Goal: Check status: Check status

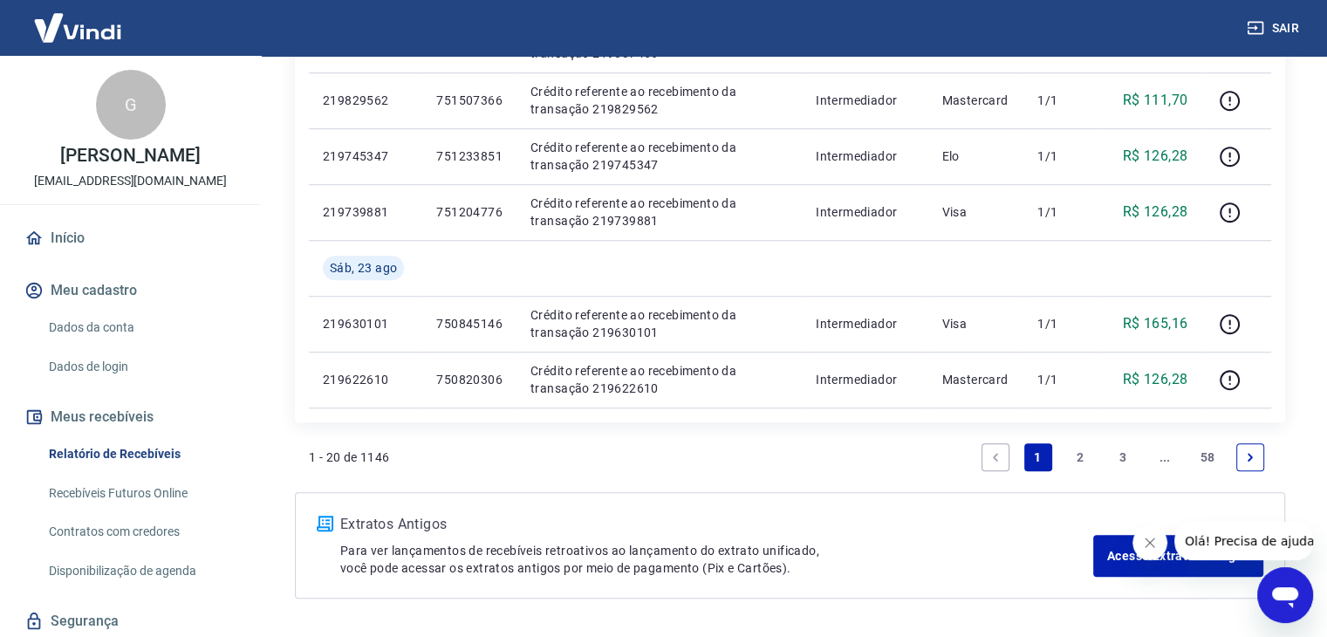
scroll to position [1279, 0]
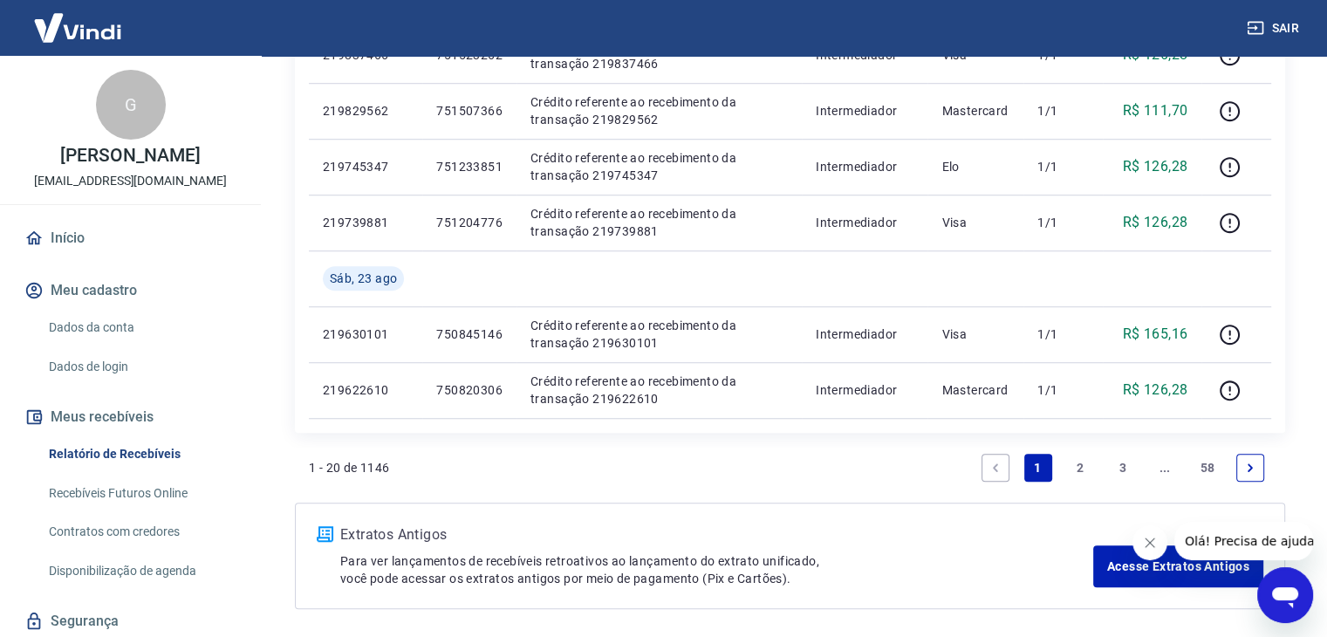
click at [1077, 459] on link "2" at bounding box center [1080, 468] width 28 height 28
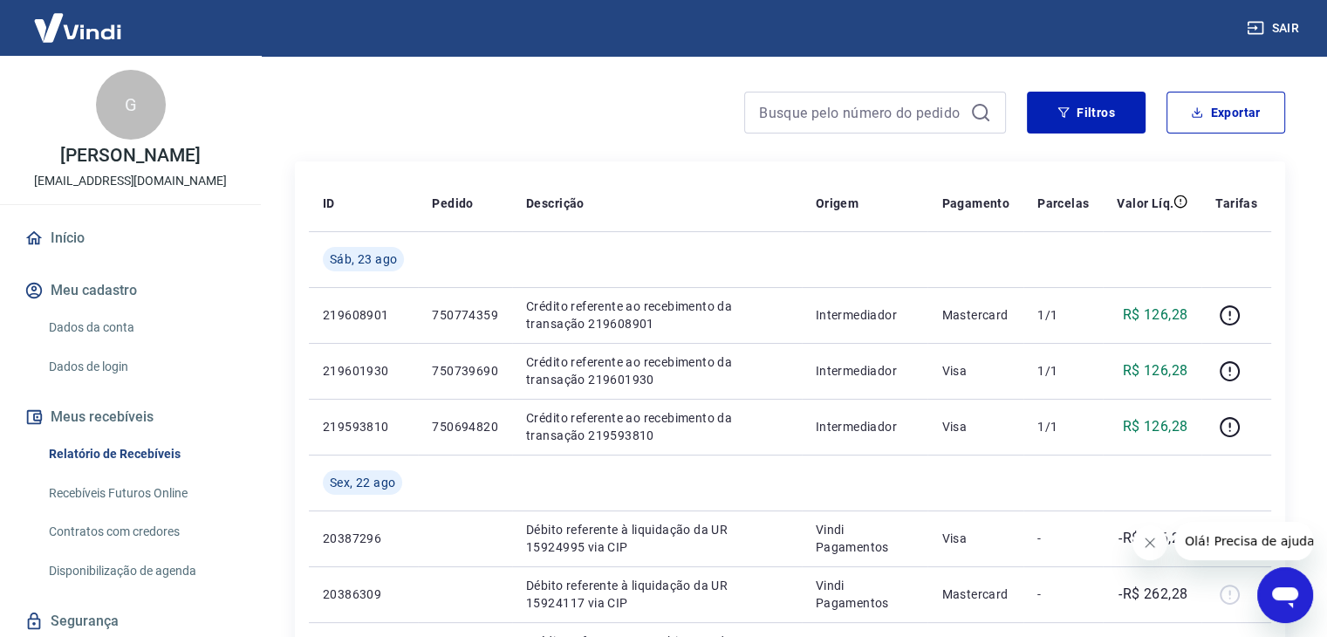
scroll to position [125, 0]
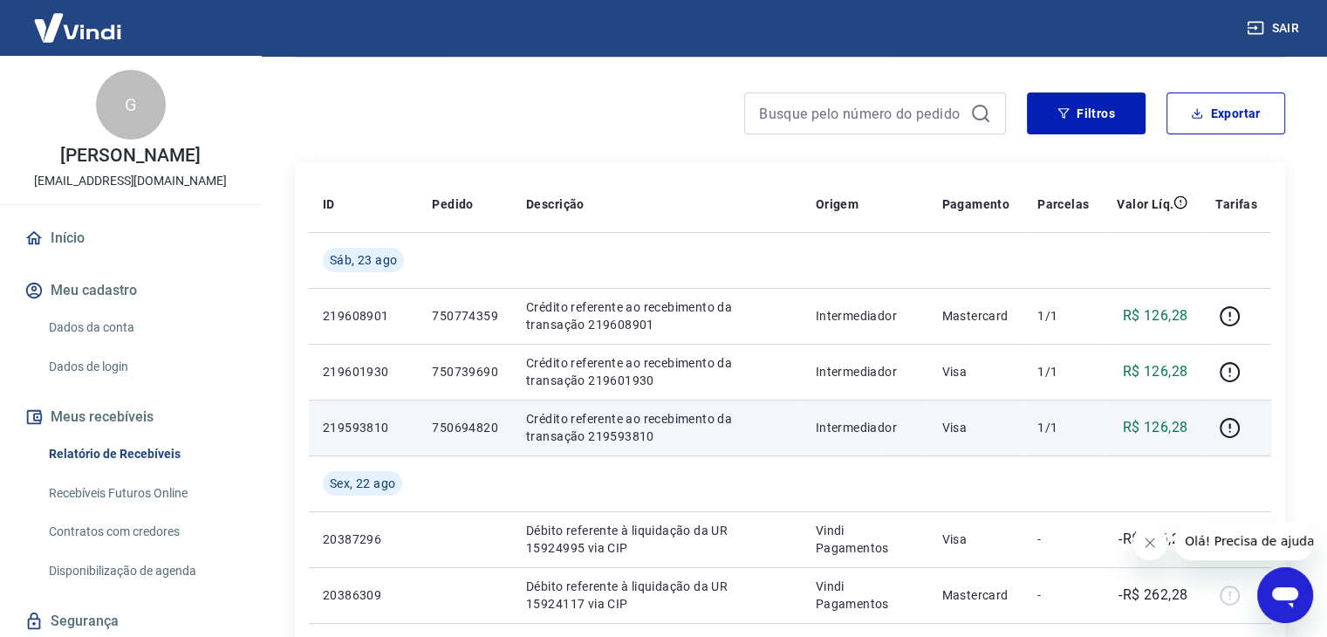
click at [469, 419] on p "750694820" at bounding box center [465, 427] width 66 height 17
click at [476, 421] on p "750694820" at bounding box center [465, 427] width 66 height 17
copy p "750694820"
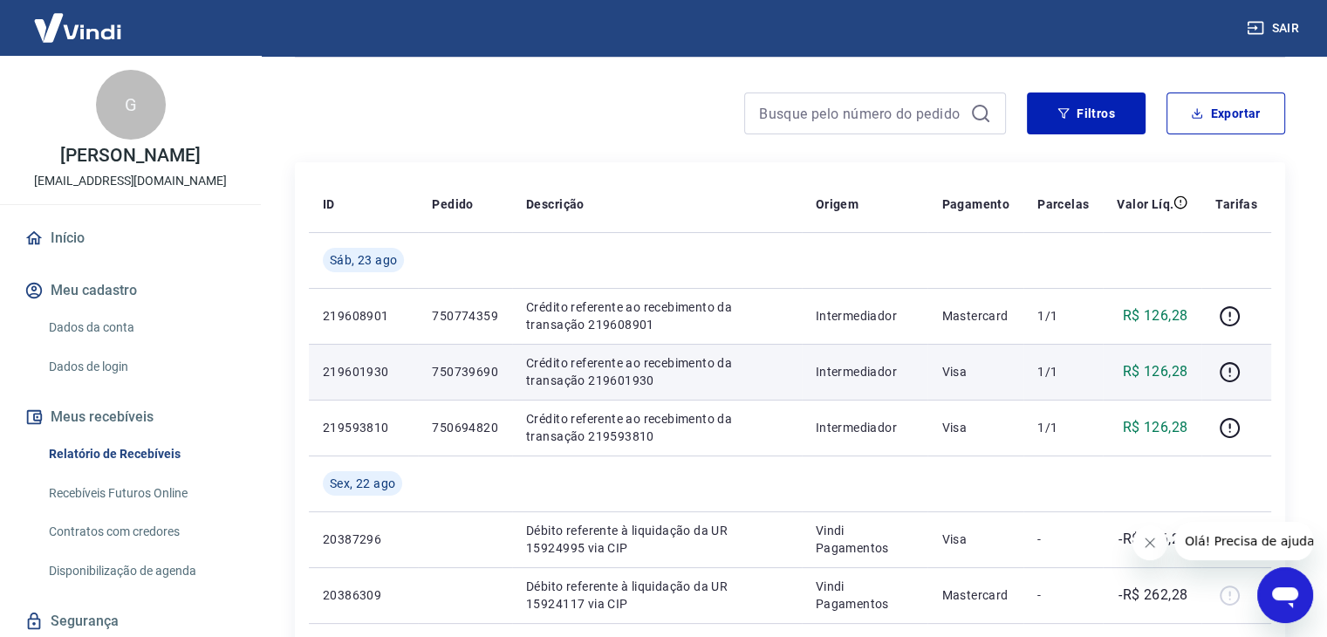
click at [456, 373] on p "750739690" at bounding box center [465, 371] width 66 height 17
copy p "750739690"
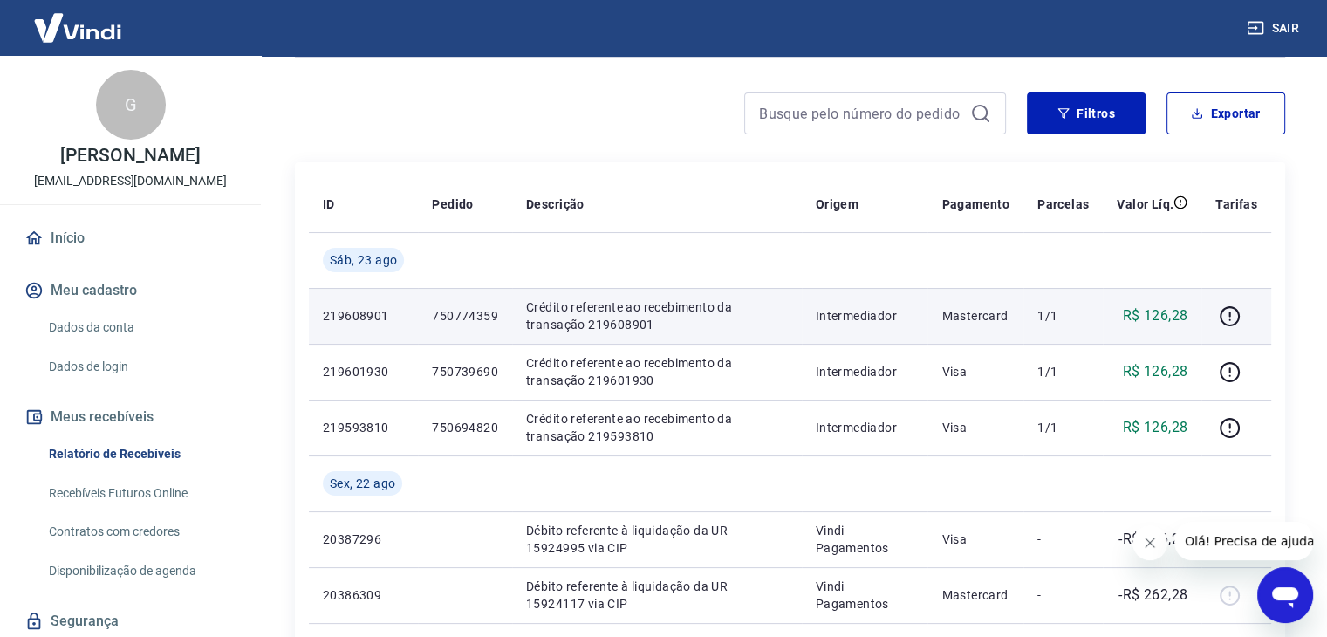
click at [468, 319] on p "750774359" at bounding box center [465, 315] width 66 height 17
copy p "750774359"
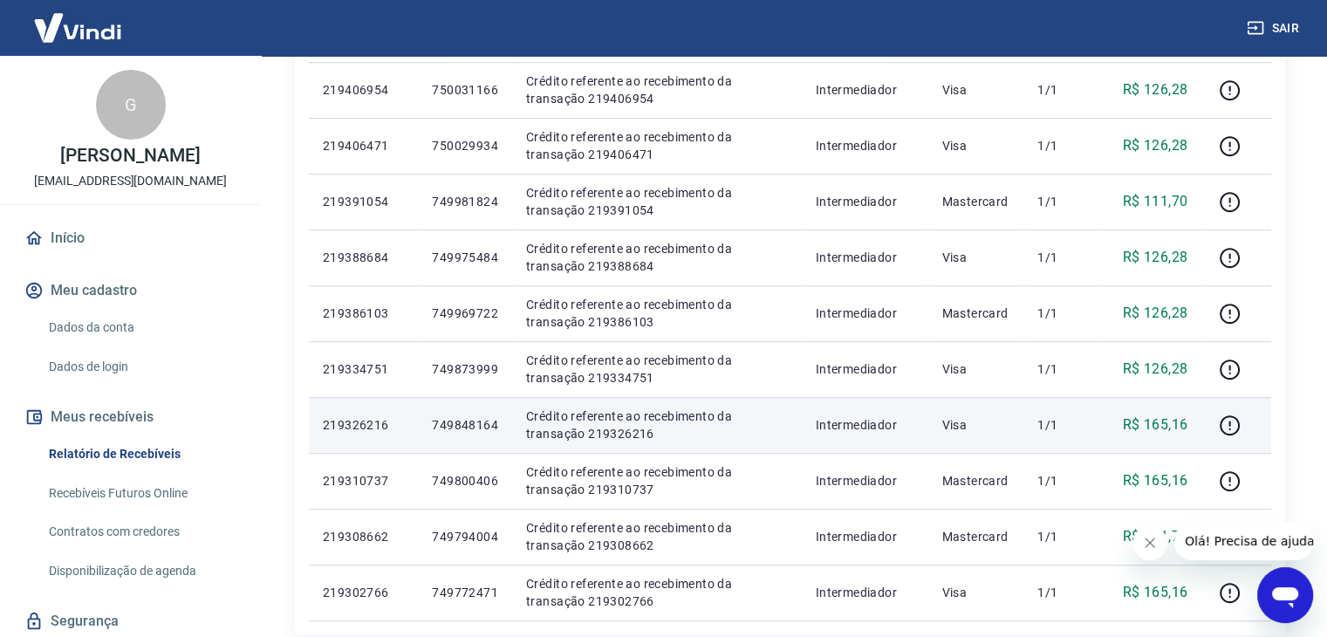
scroll to position [1291, 0]
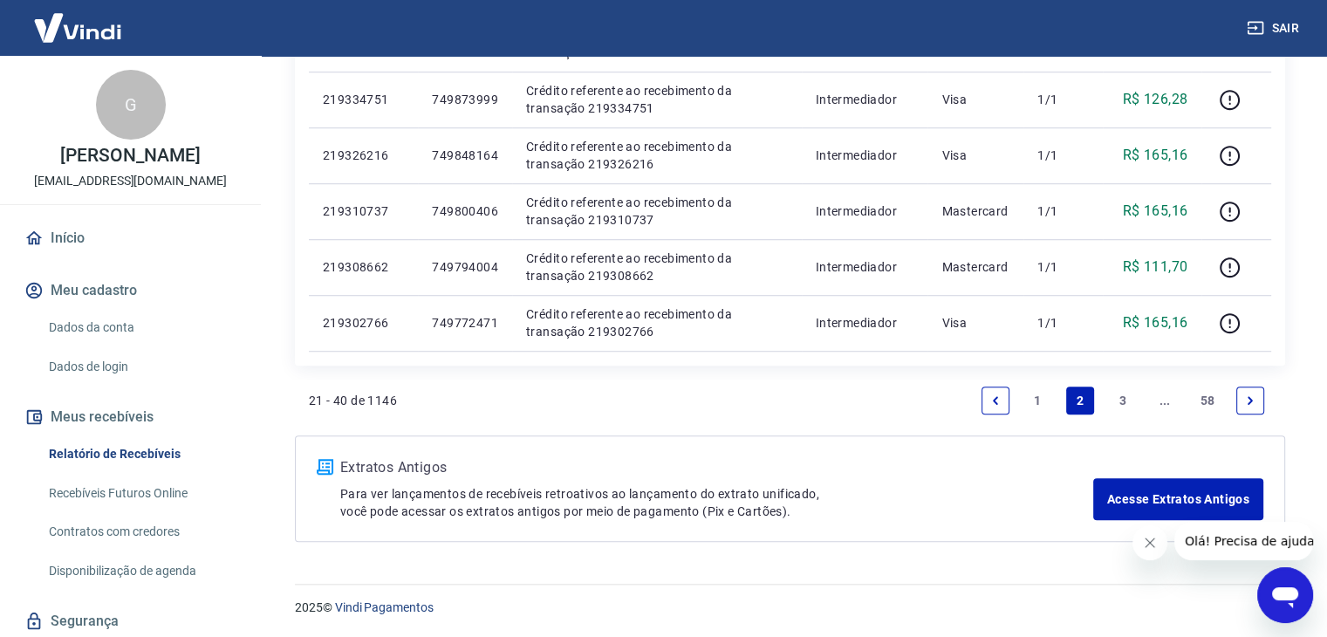
click at [1038, 401] on link "1" at bounding box center [1038, 401] width 28 height 28
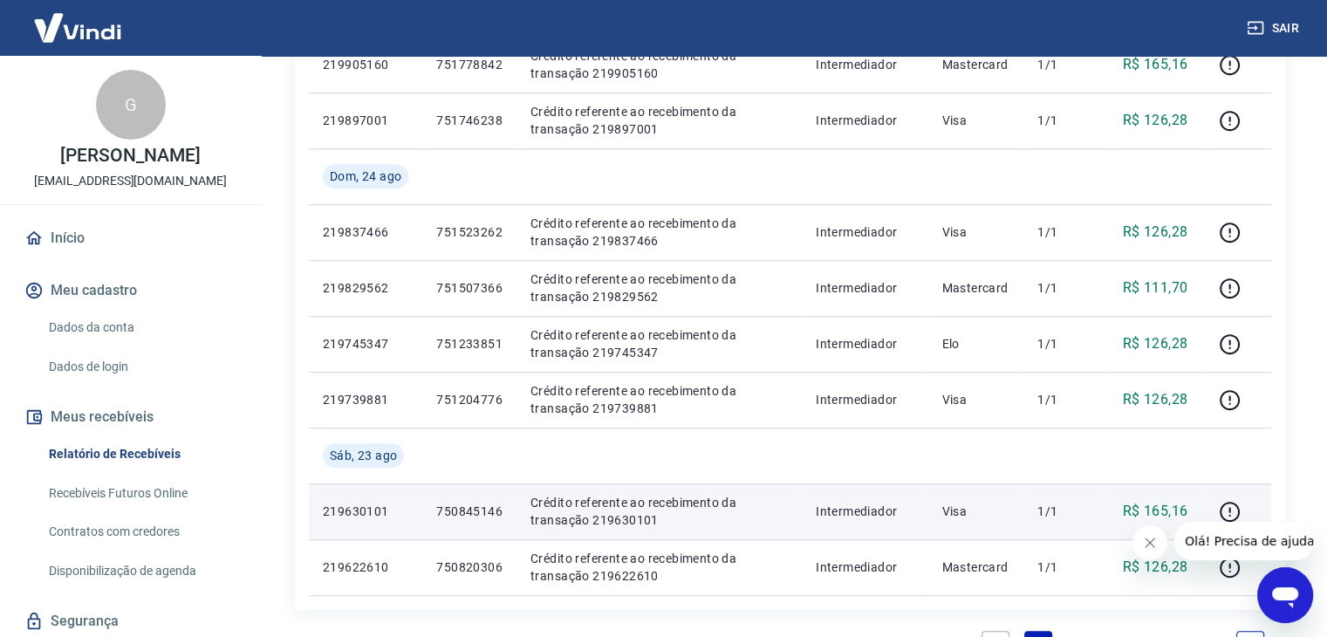
scroll to position [1103, 0]
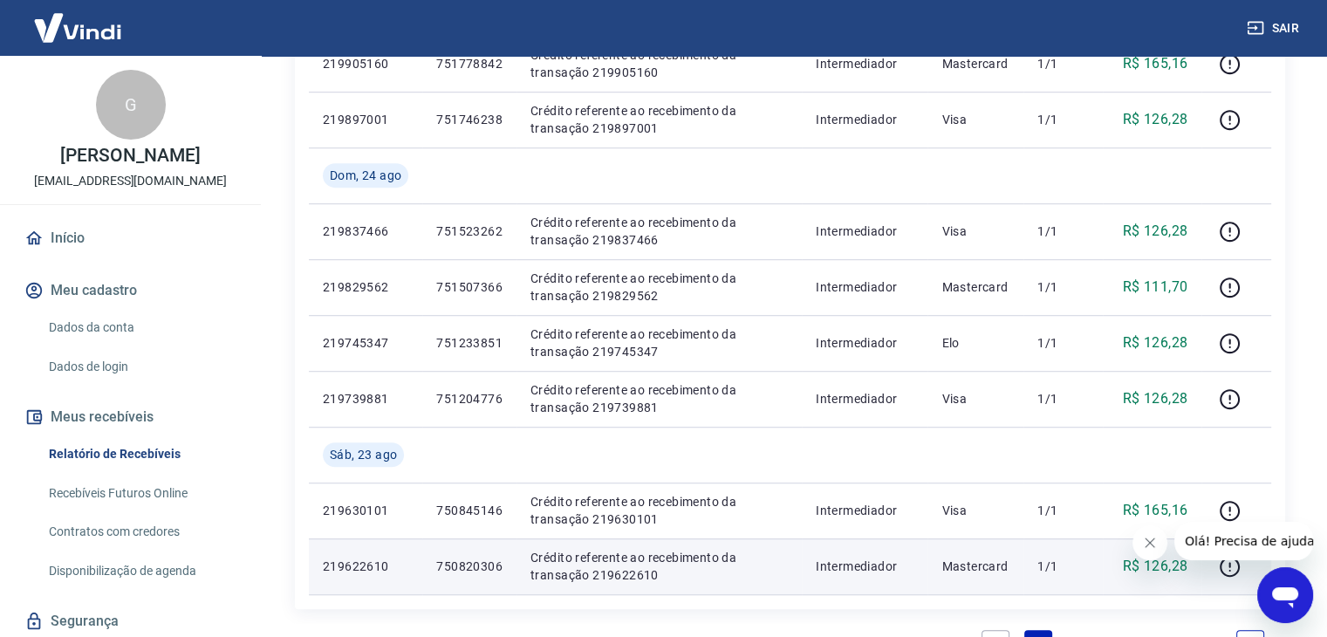
click at [489, 572] on p "750820306" at bounding box center [469, 566] width 66 height 17
copy p "750820306"
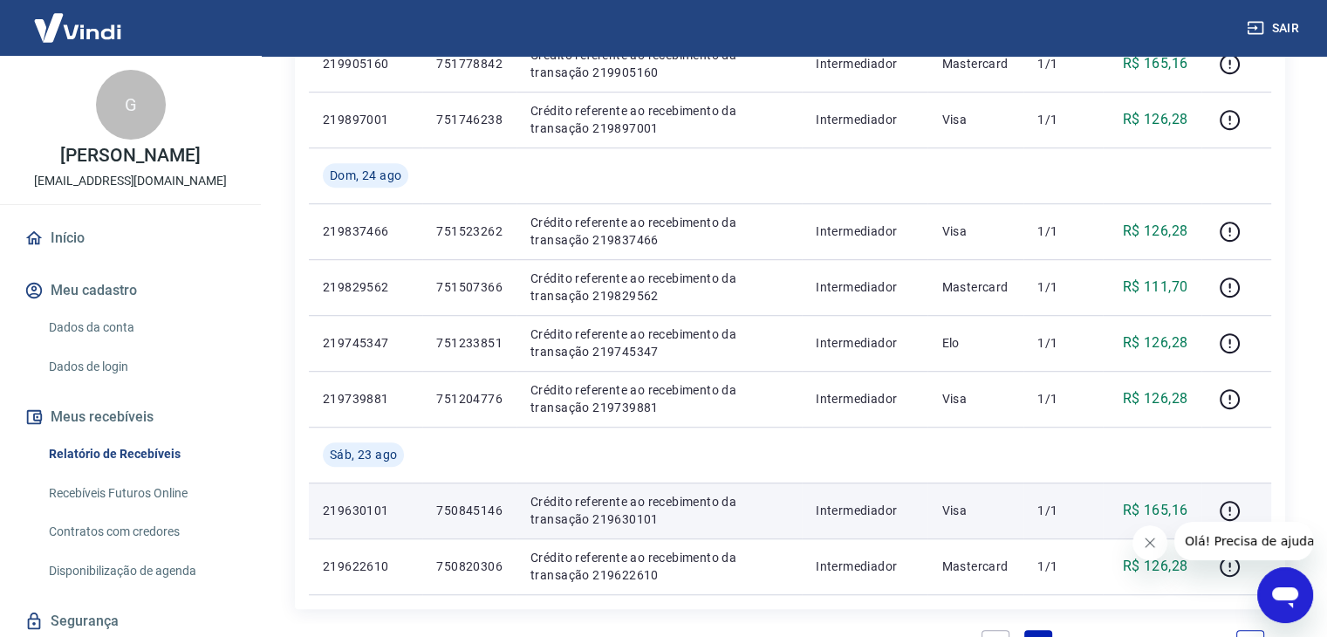
click at [476, 511] on p "750845146" at bounding box center [469, 510] width 66 height 17
copy p "750845146"
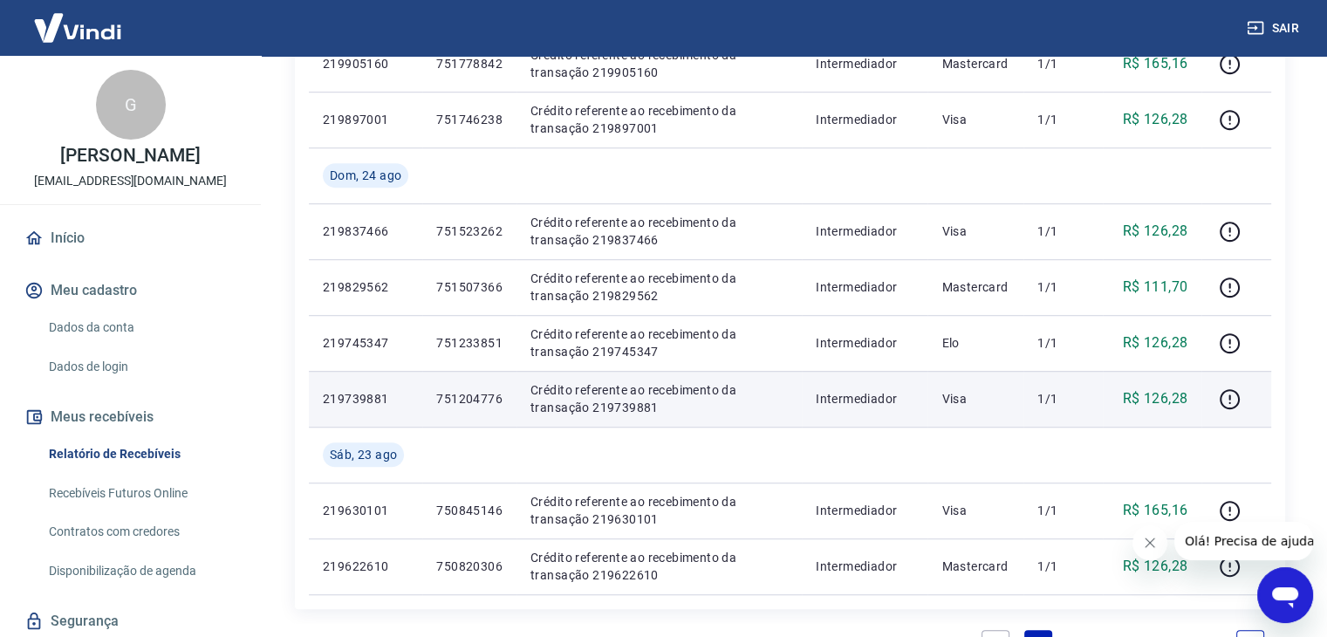
click at [460, 407] on p "751204776" at bounding box center [469, 398] width 66 height 17
copy p "751204776"
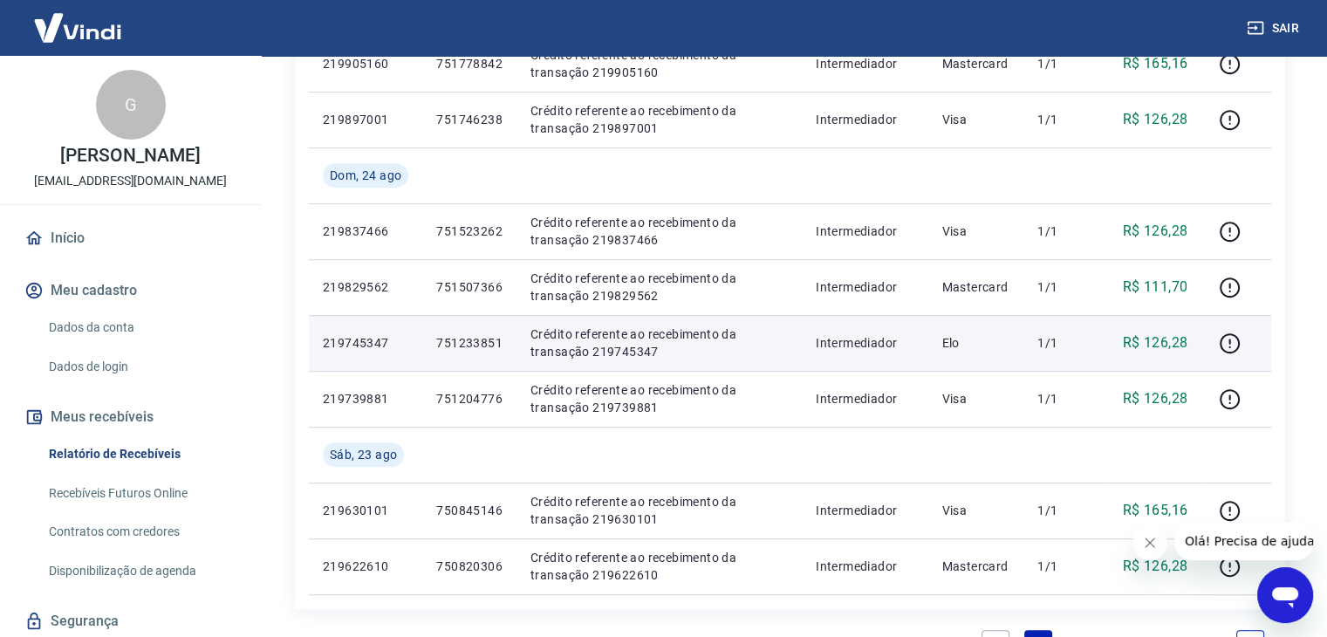
click at [474, 340] on p "751233851" at bounding box center [469, 342] width 66 height 17
copy p "751233851"
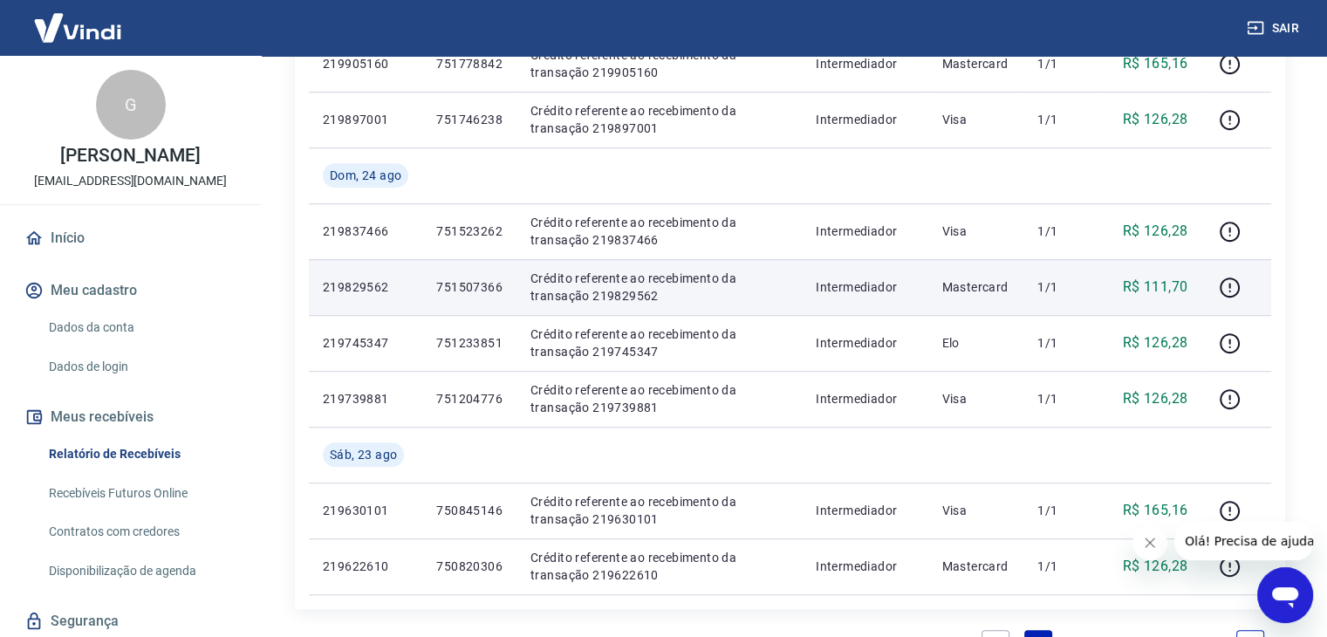
click at [483, 286] on p "751507366" at bounding box center [469, 286] width 66 height 17
copy p "751507366"
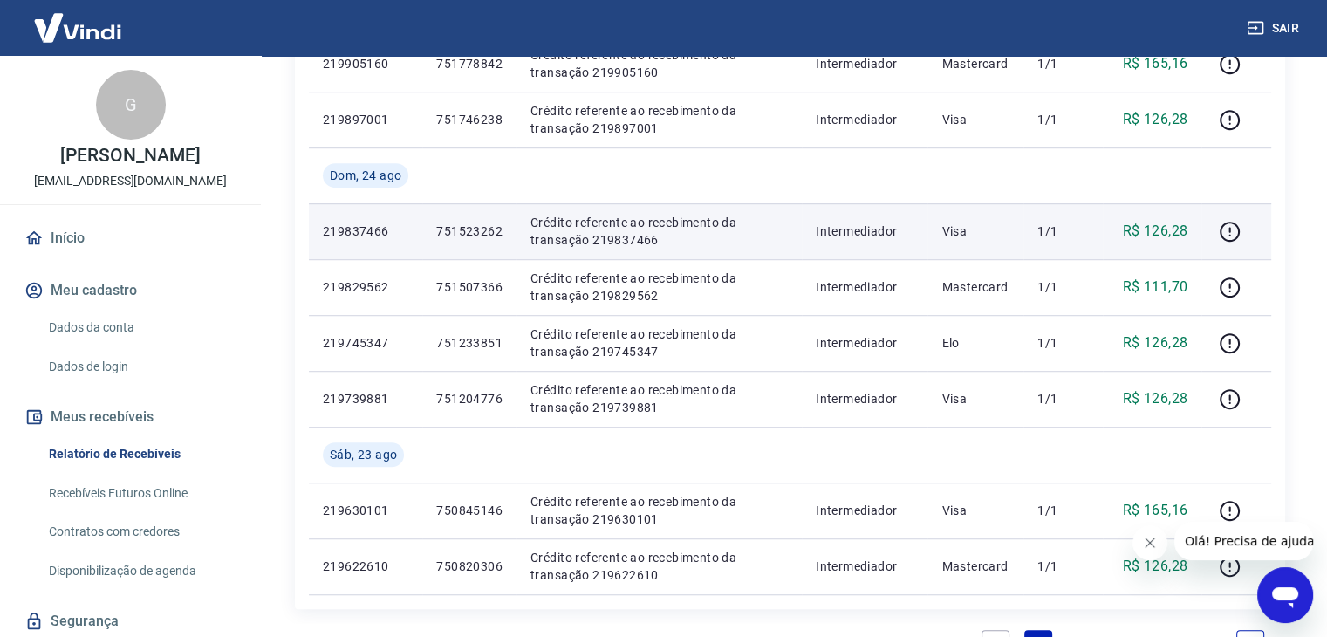
click at [474, 234] on p "751523262" at bounding box center [469, 231] width 66 height 17
copy p "751523262"
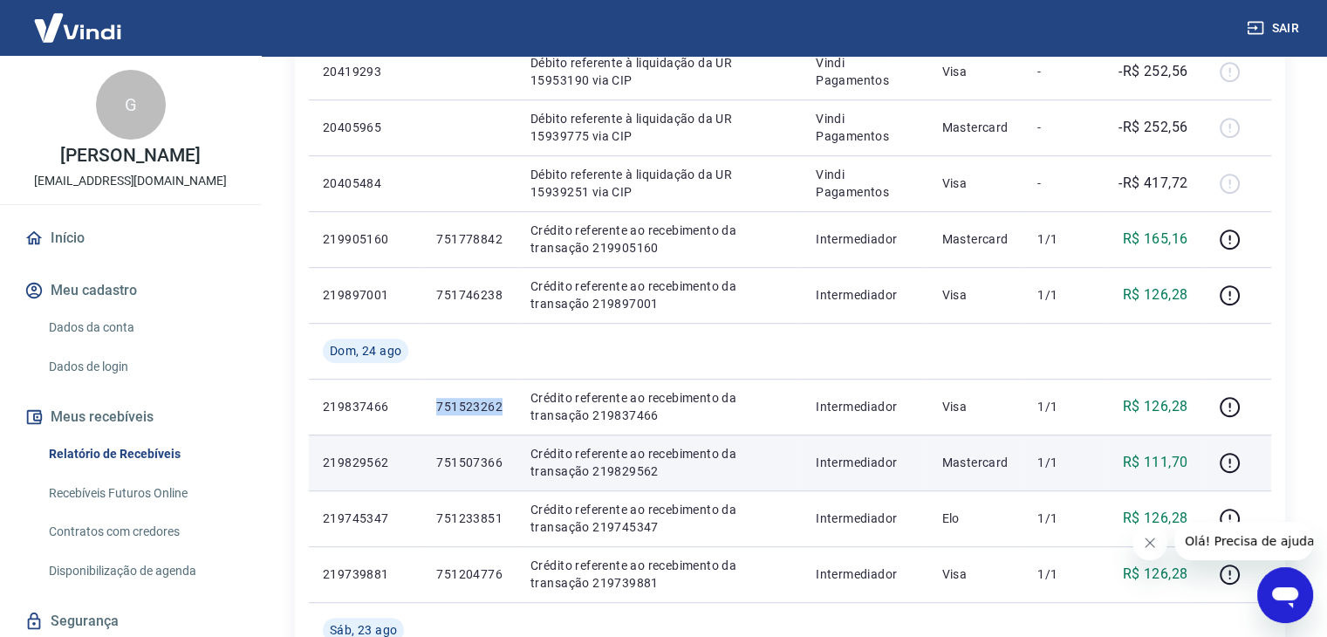
scroll to position [921, 0]
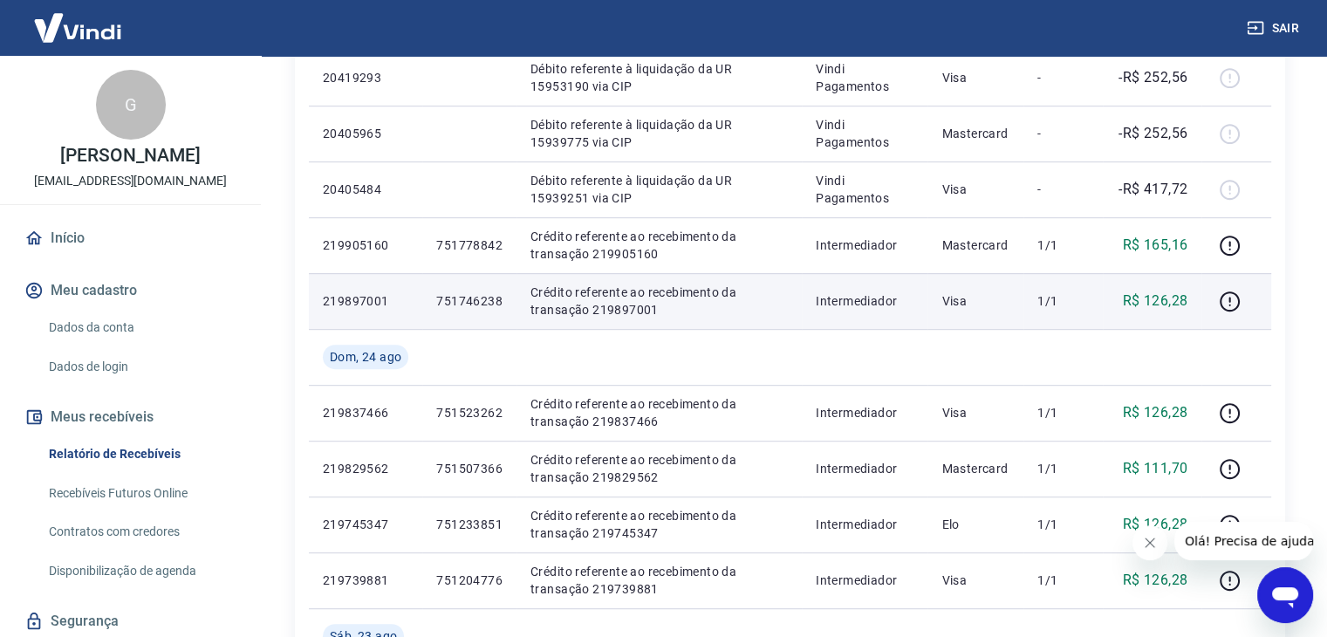
click at [471, 307] on p "751746238" at bounding box center [469, 300] width 66 height 17
copy p "751746238"
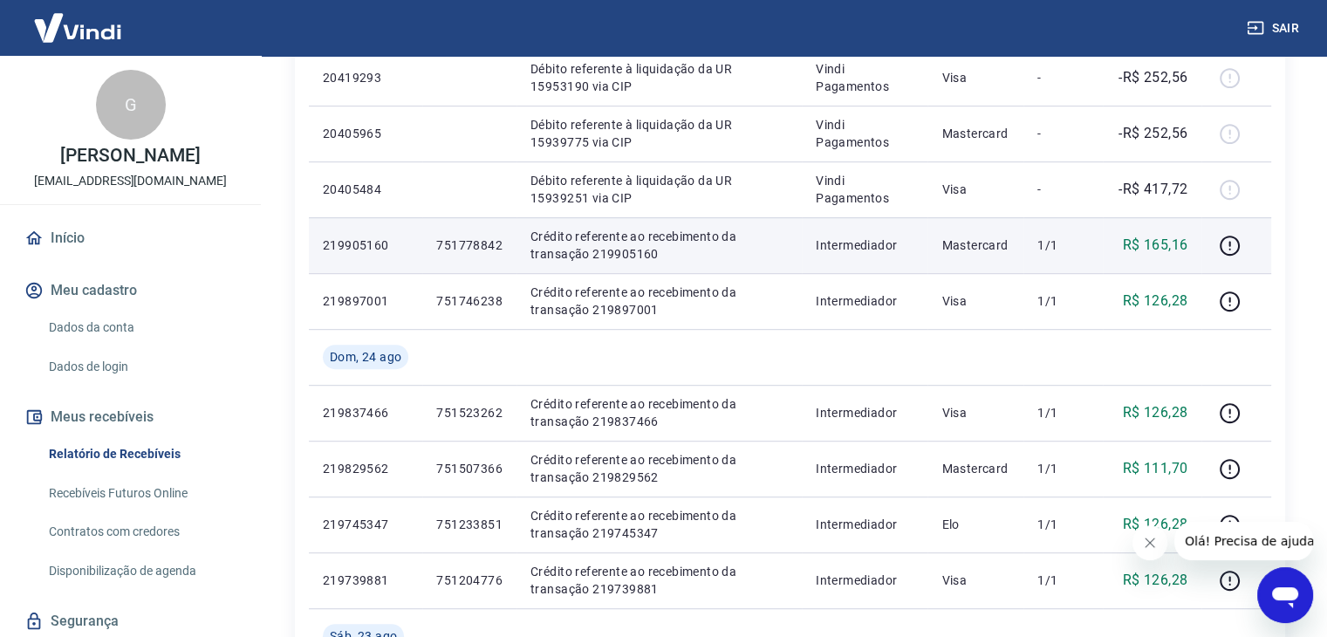
click at [475, 242] on p "751778842" at bounding box center [469, 244] width 66 height 17
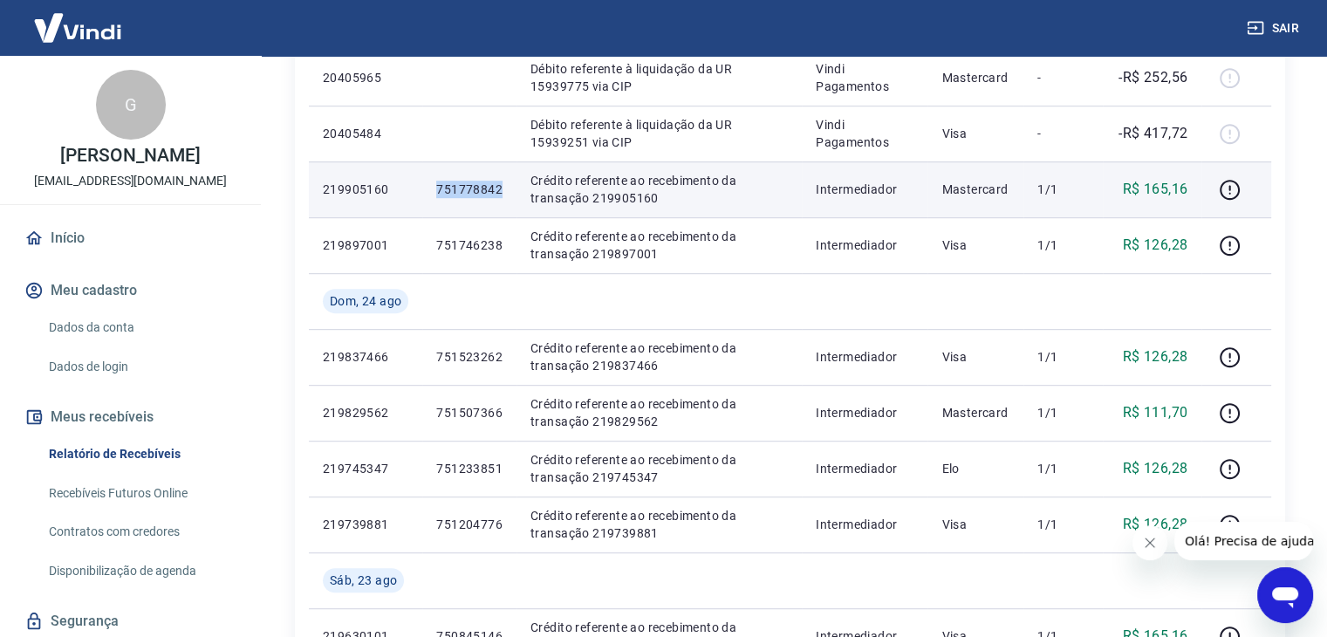
scroll to position [978, 0]
click at [1230, 189] on icon "button" at bounding box center [1230, 189] width 22 height 22
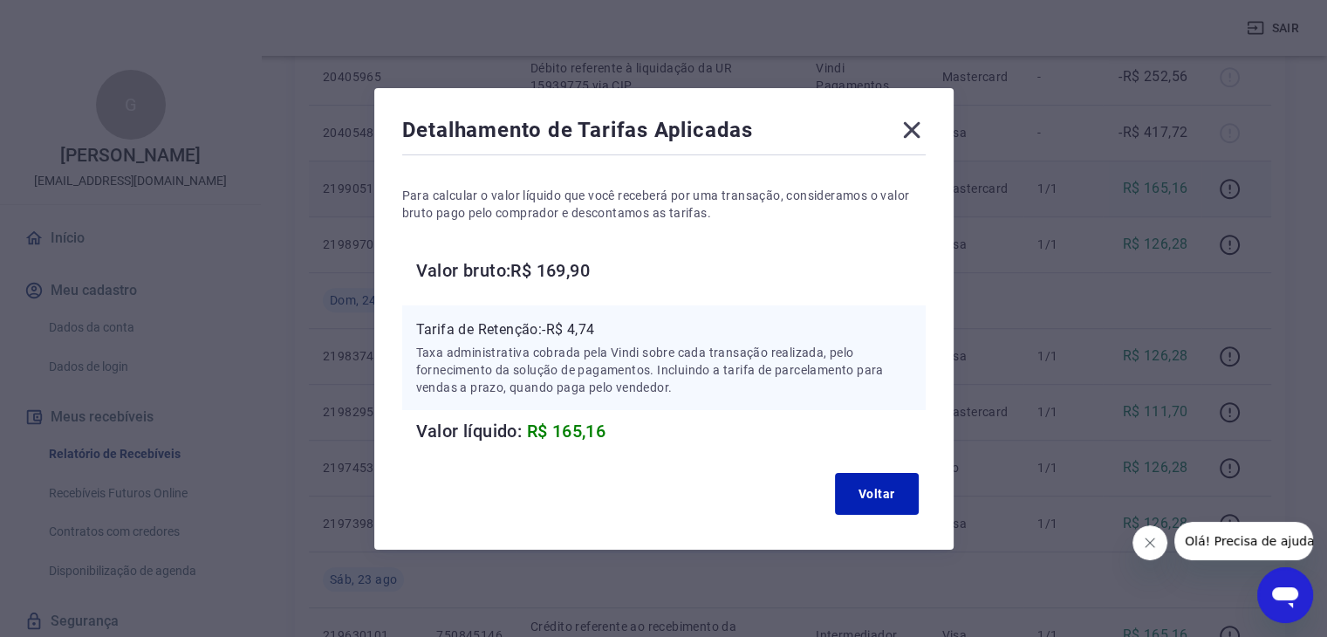
click at [916, 131] on icon at bounding box center [911, 129] width 17 height 17
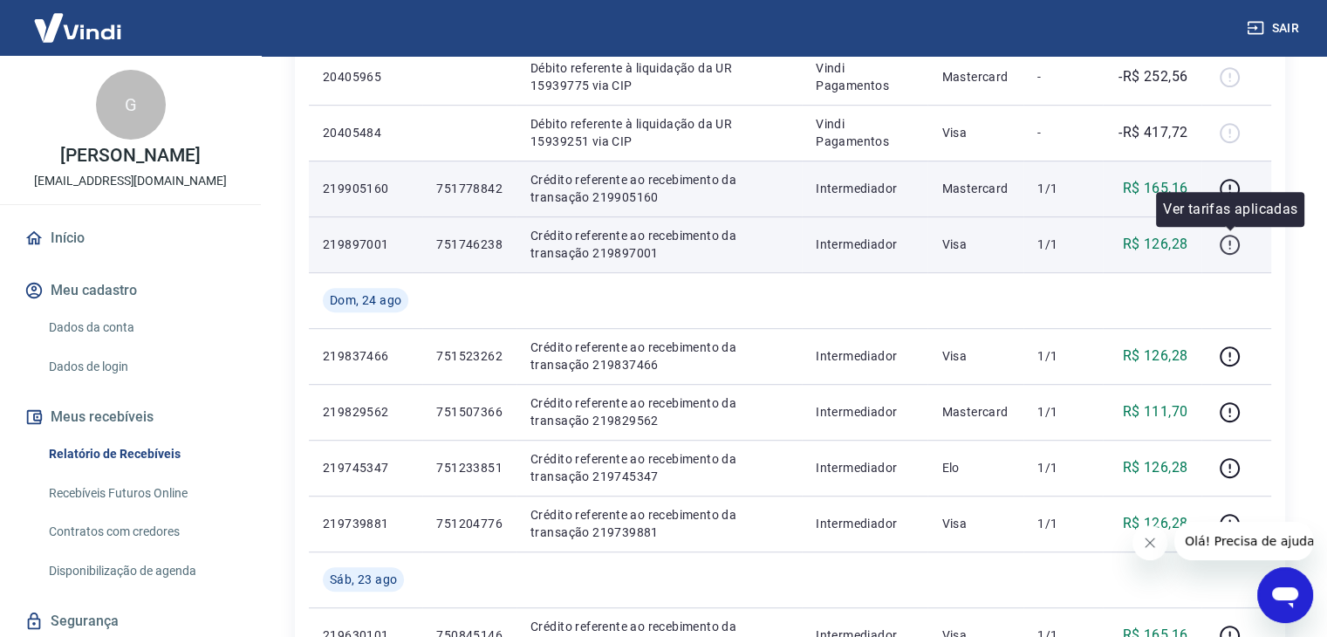
click at [1230, 244] on icon "button" at bounding box center [1230, 242] width 2 height 5
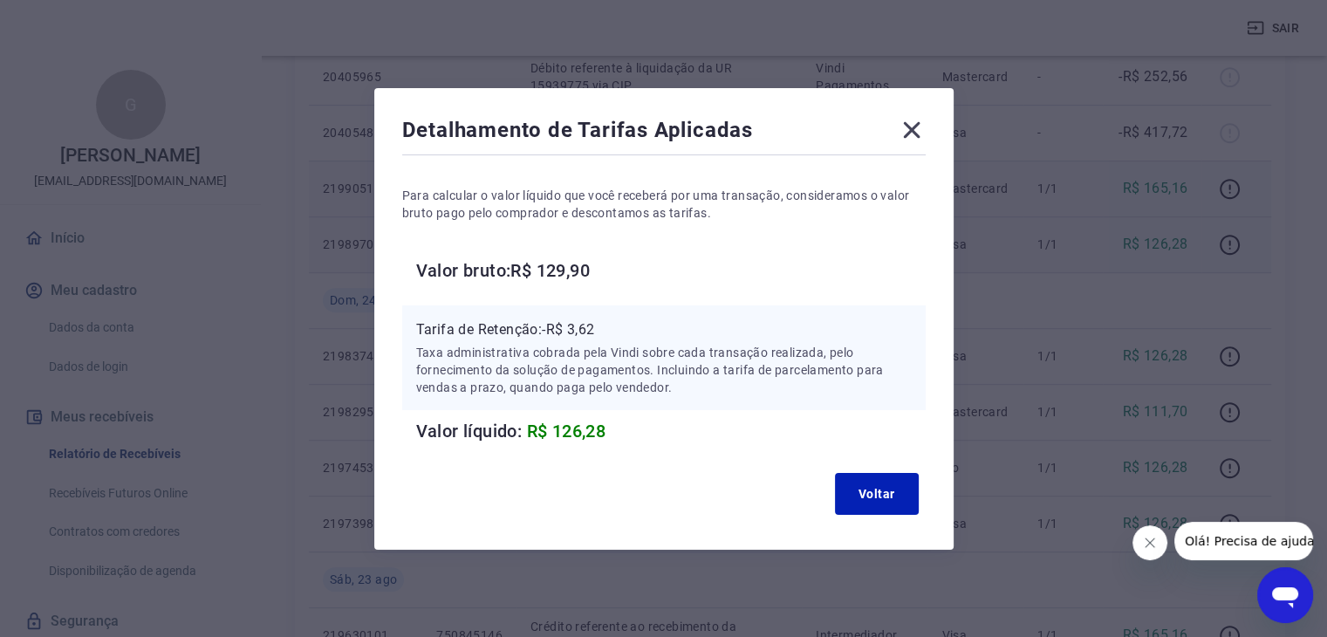
click at [921, 129] on icon at bounding box center [912, 130] width 28 height 28
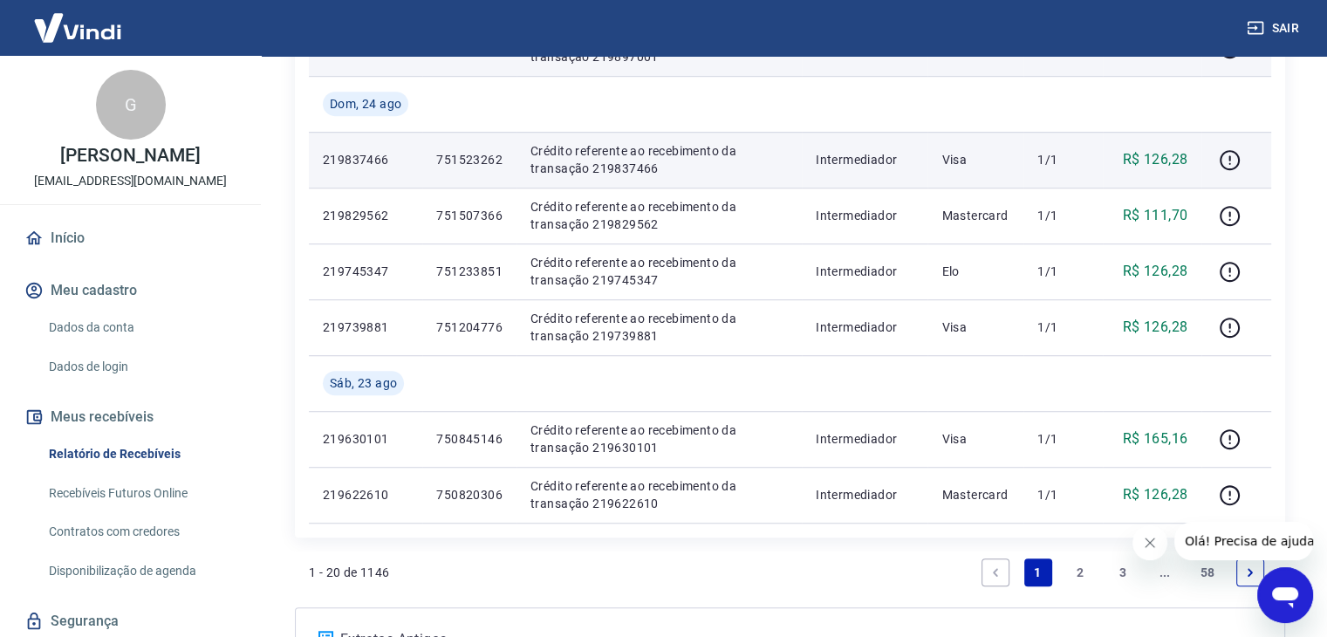
scroll to position [1174, 0]
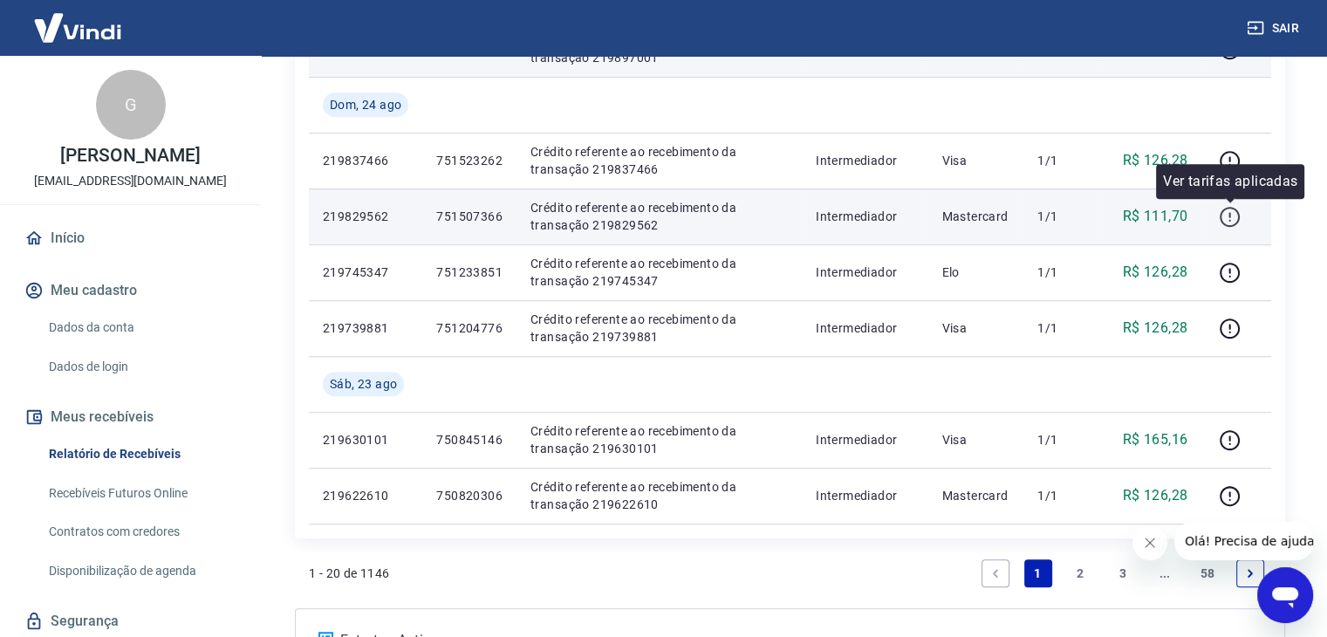
click at [1230, 216] on icon "button" at bounding box center [1230, 214] width 2 height 5
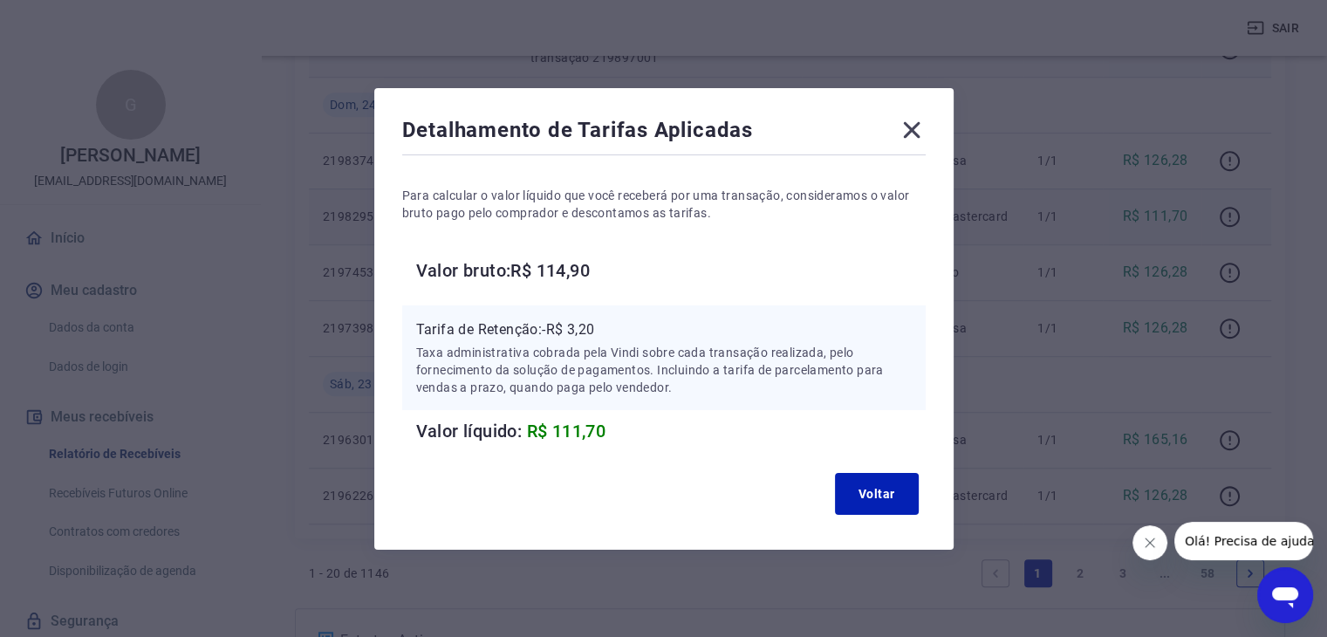
click at [926, 134] on icon at bounding box center [912, 130] width 28 height 28
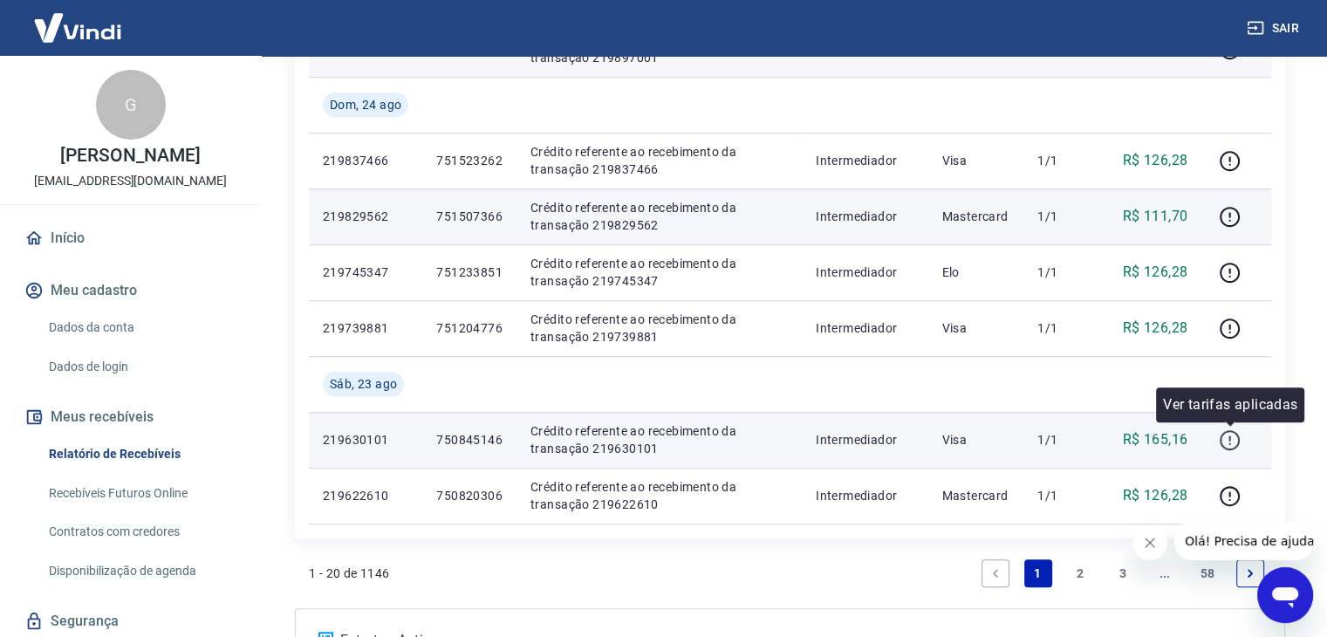
click at [1231, 448] on icon "button" at bounding box center [1230, 440] width 20 height 20
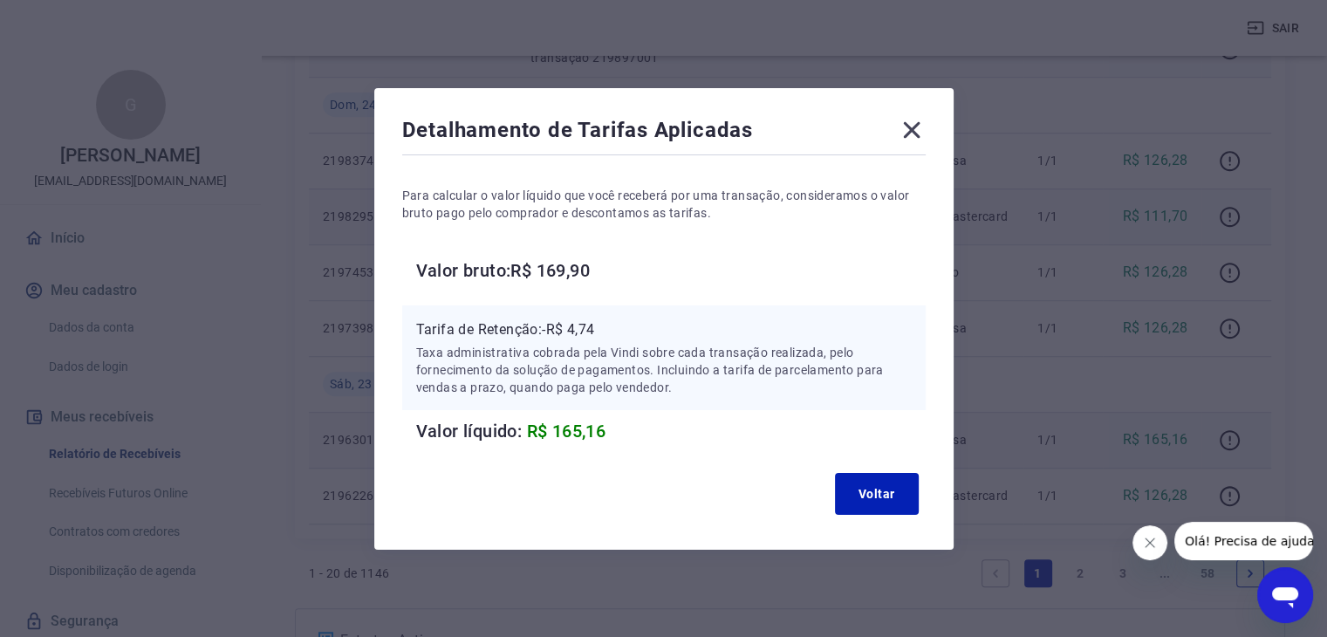
click at [911, 137] on icon at bounding box center [912, 130] width 28 height 28
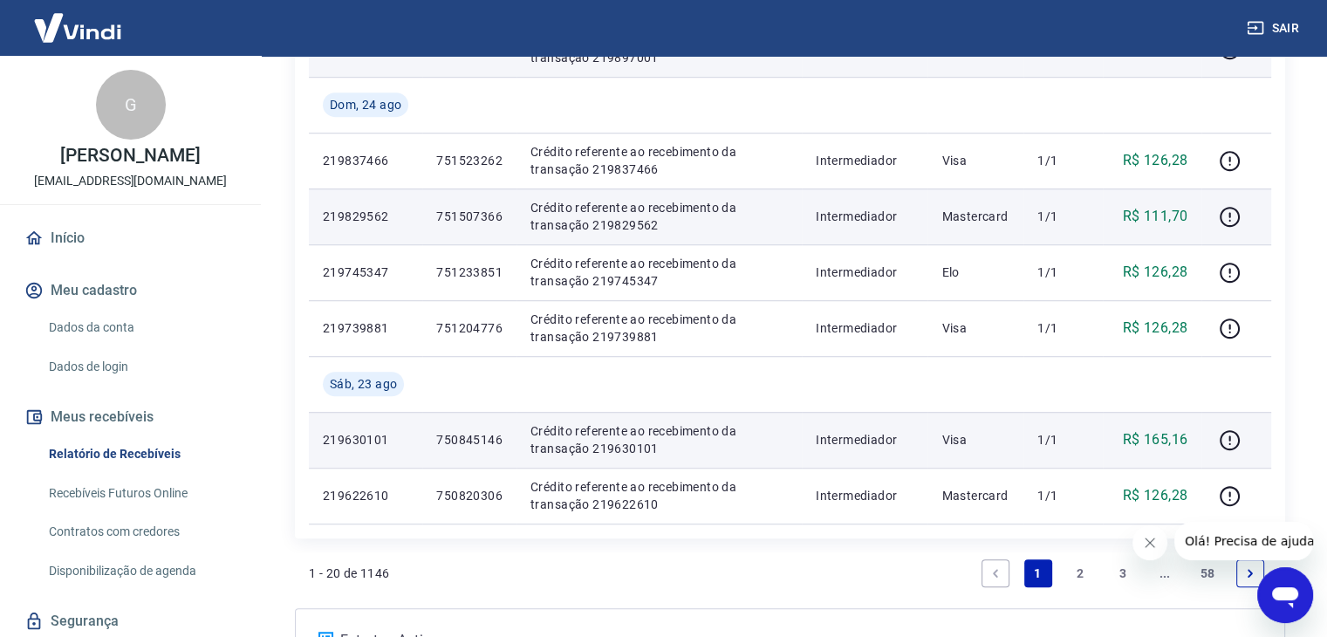
click at [1079, 569] on link "2" at bounding box center [1080, 573] width 28 height 28
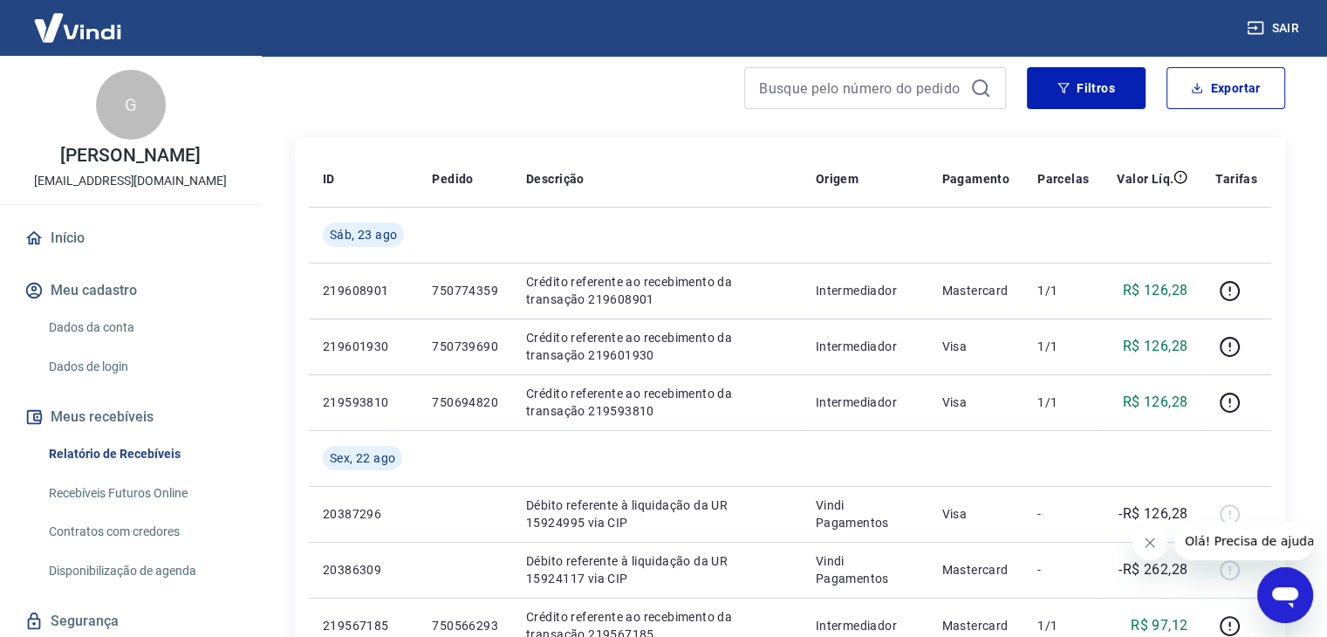
scroll to position [152, 0]
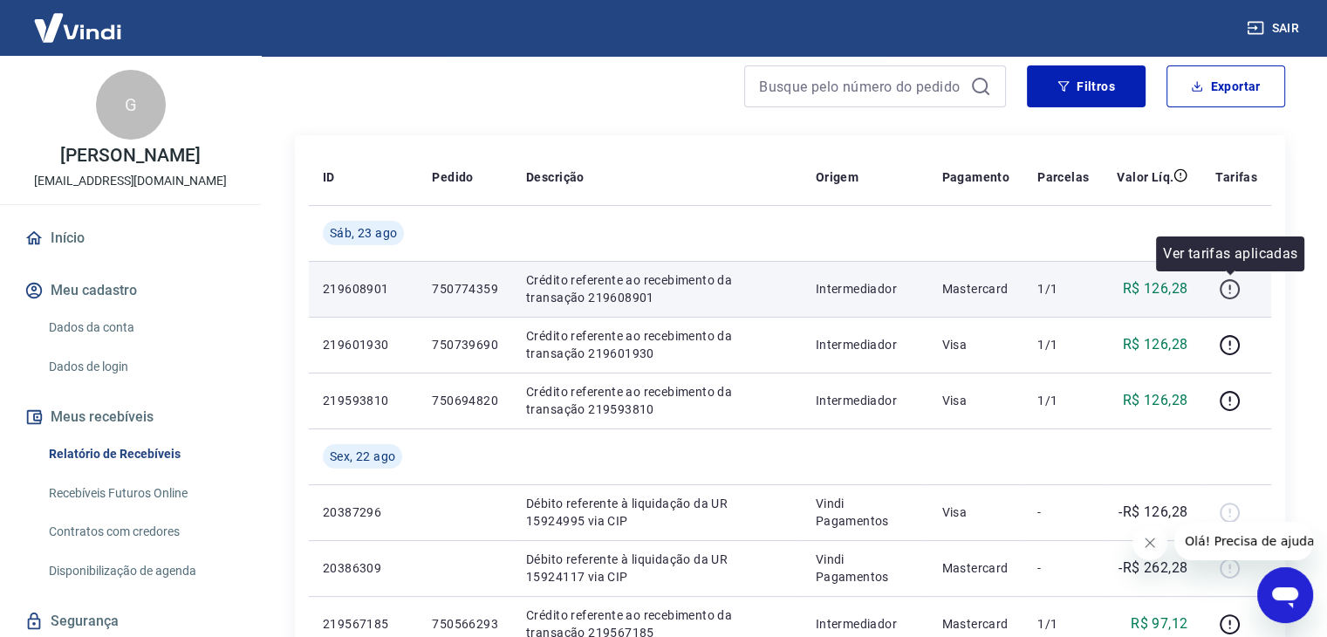
click at [1230, 287] on icon "button" at bounding box center [1230, 286] width 2 height 5
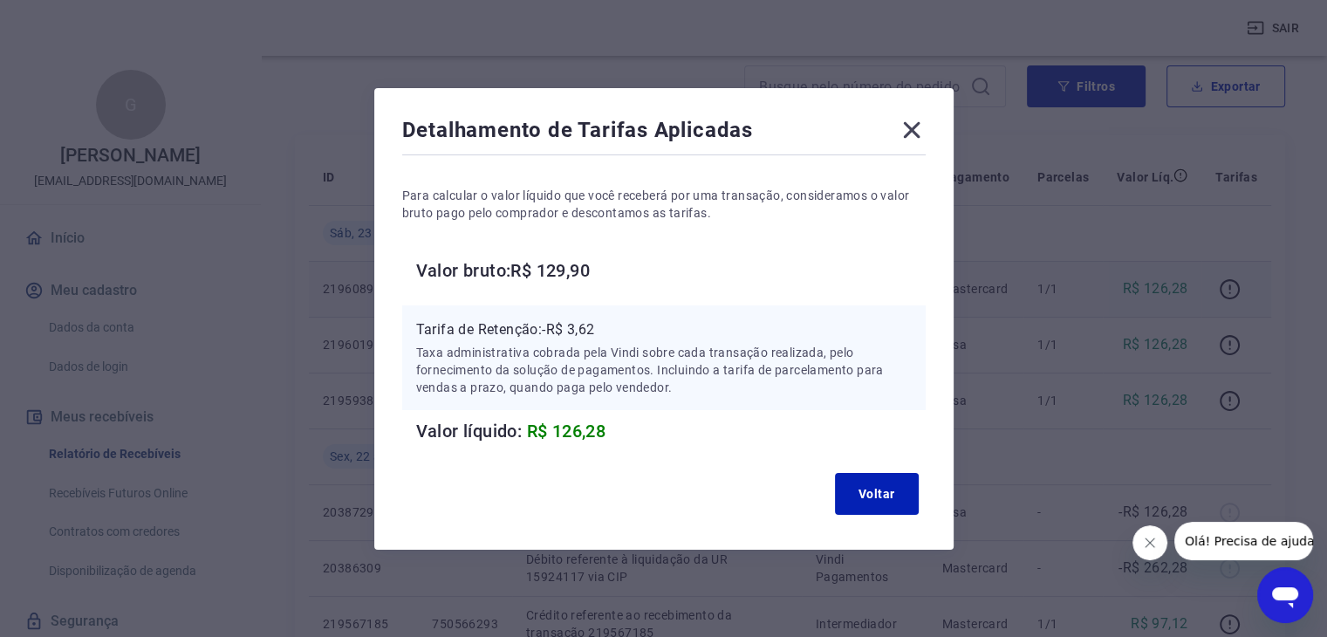
click at [920, 132] on icon at bounding box center [911, 129] width 17 height 17
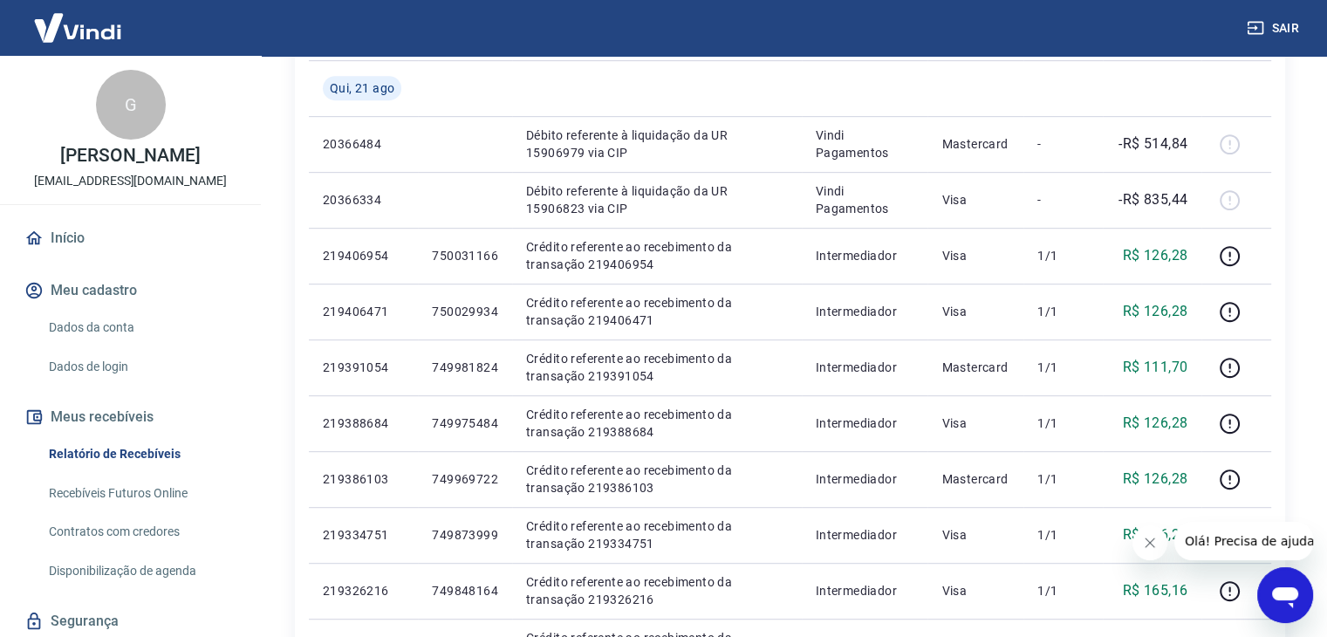
scroll to position [852, 0]
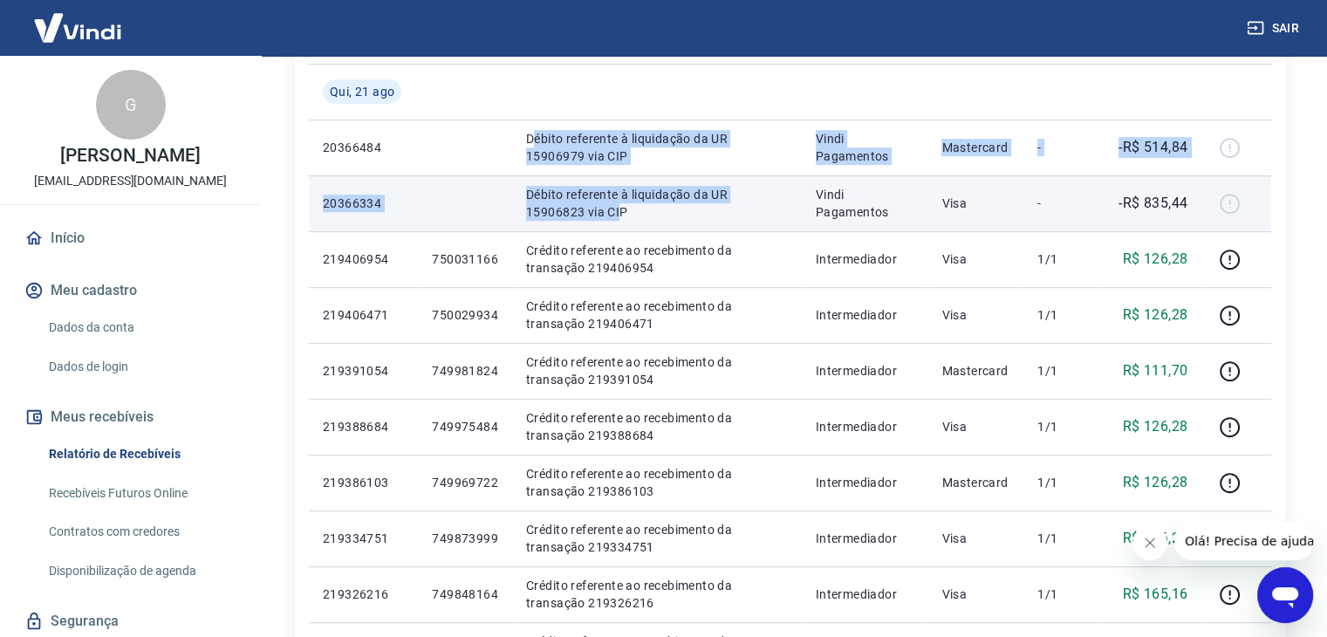
drag, startPoint x: 535, startPoint y: 142, endPoint x: 555, endPoint y: 221, distance: 81.1
click at [555, 221] on tbody "Sáb, 23 ago 219608901 750774359 Crédito referente ao recebimento da transação 2…" at bounding box center [790, 147] width 962 height 1284
click at [555, 221] on td "Débito referente à liquidação da UR 15906823 via CIP" at bounding box center [657, 203] width 290 height 56
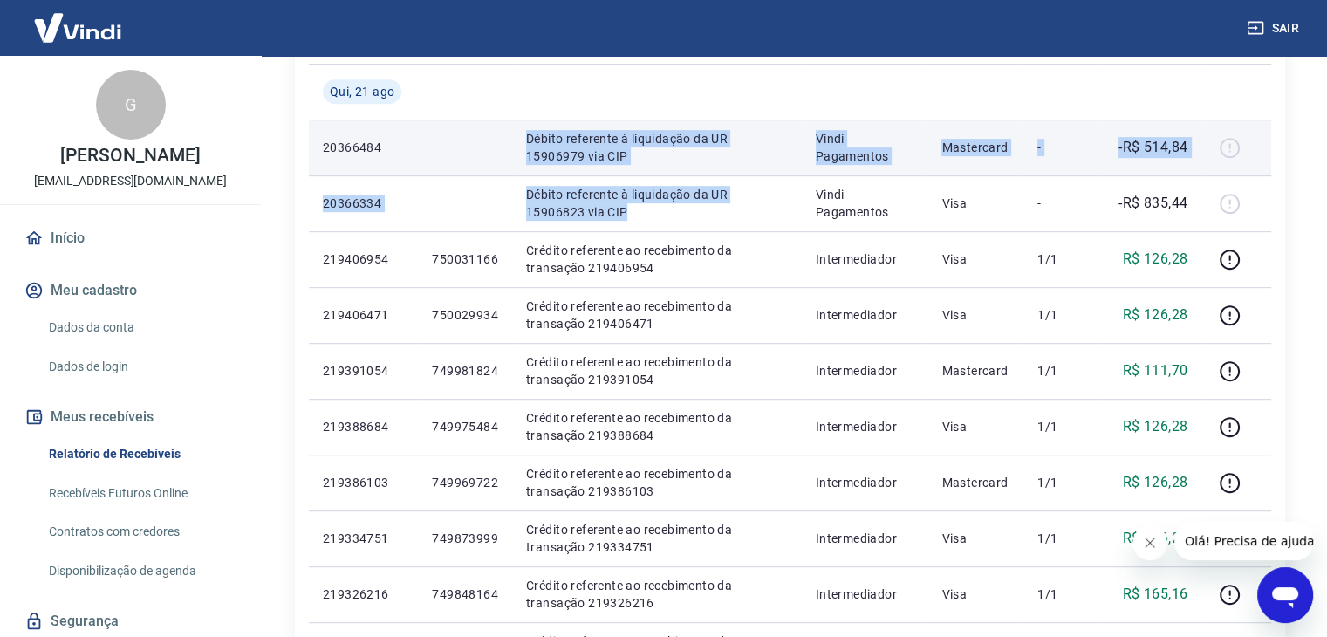
drag, startPoint x: 582, startPoint y: 209, endPoint x: 521, endPoint y: 129, distance: 100.9
click at [521, 129] on tbody "Sáb, 23 ago 219608901 750774359 Crédito referente ao recebimento da transação 2…" at bounding box center [790, 147] width 962 height 1284
click at [521, 129] on td "Débito referente à liquidação da UR 15906979 via CIP" at bounding box center [657, 148] width 290 height 56
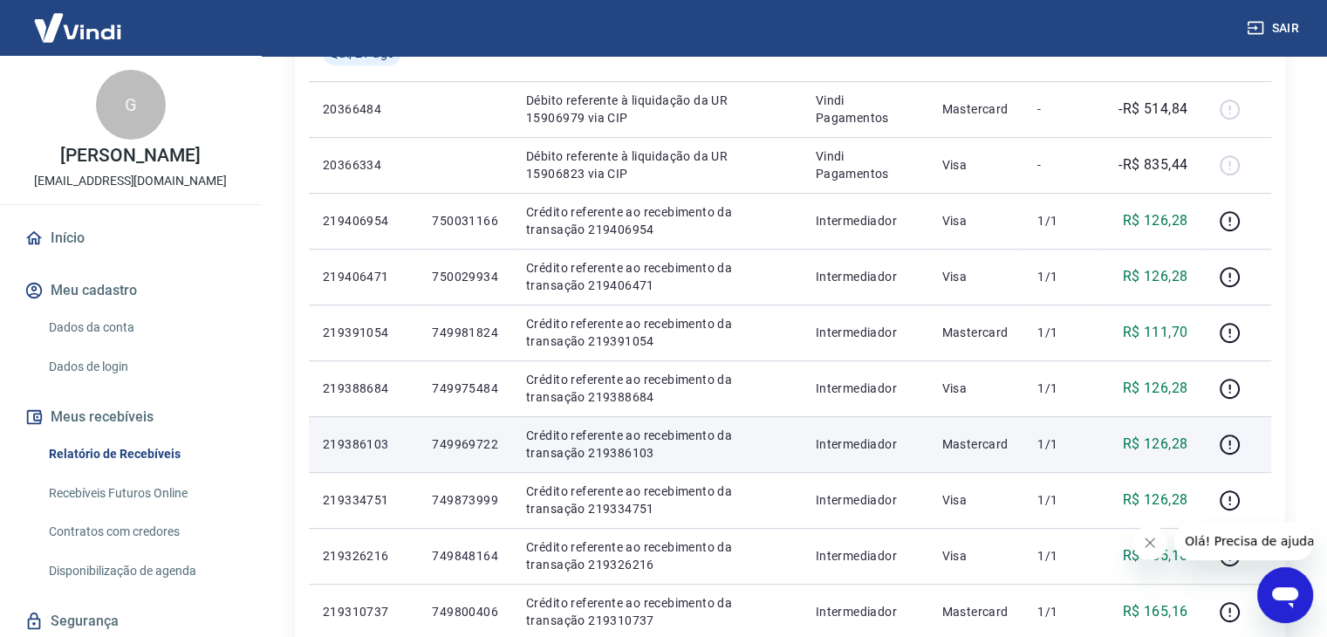
scroll to position [890, 0]
